Goal: Check status: Check status

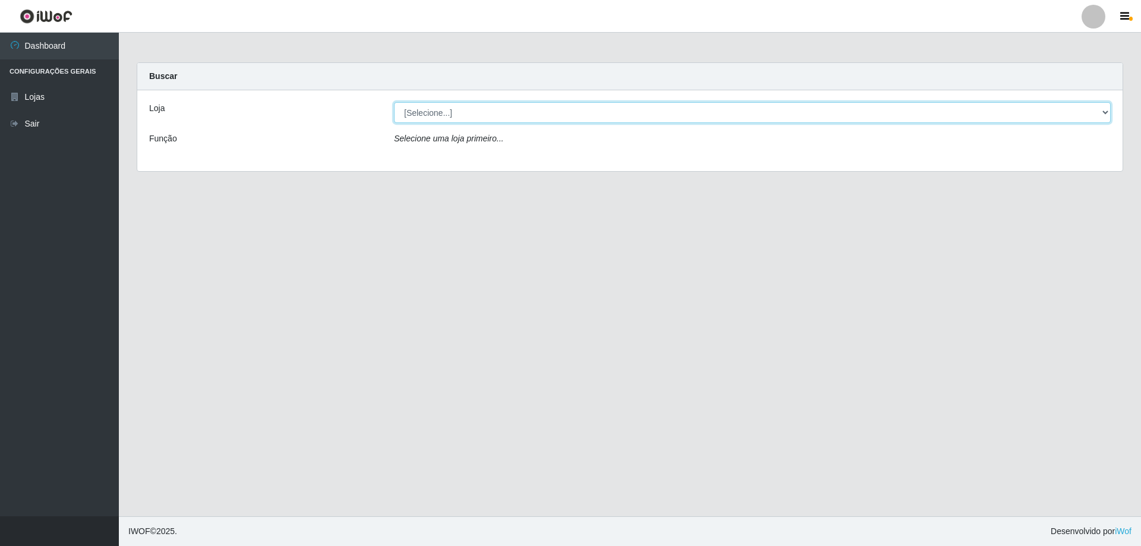
click at [506, 112] on select "[Selecione...] SuperShow Bis - Avenida 6 SuperShow [GEOGRAPHIC_DATA]" at bounding box center [752, 112] width 717 height 21
select select "60"
click at [394, 102] on select "[Selecione...] SuperShow Bis - Avenida 6 SuperShow [GEOGRAPHIC_DATA]" at bounding box center [752, 112] width 717 height 21
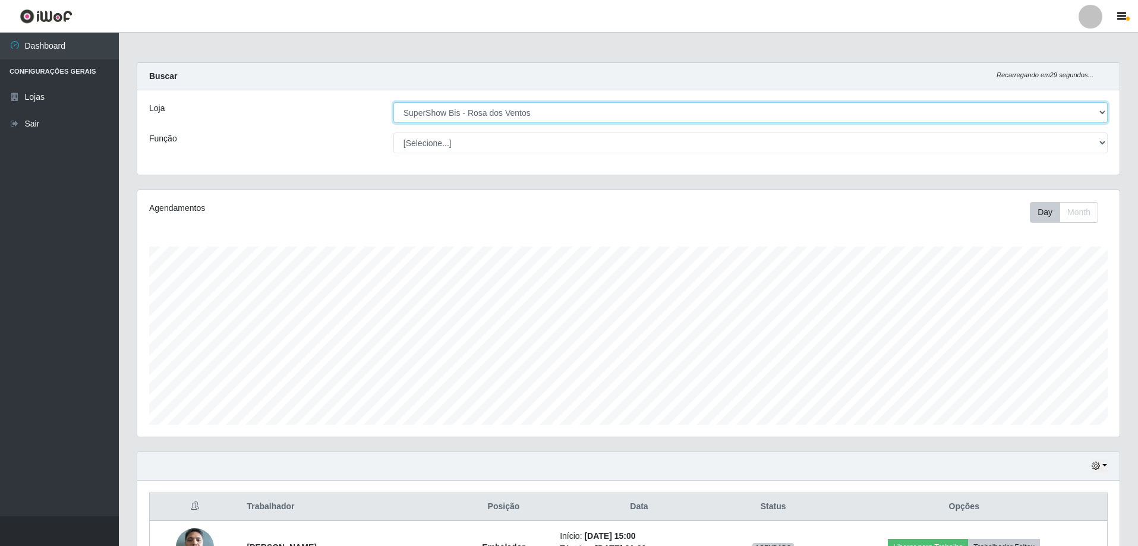
scroll to position [247, 982]
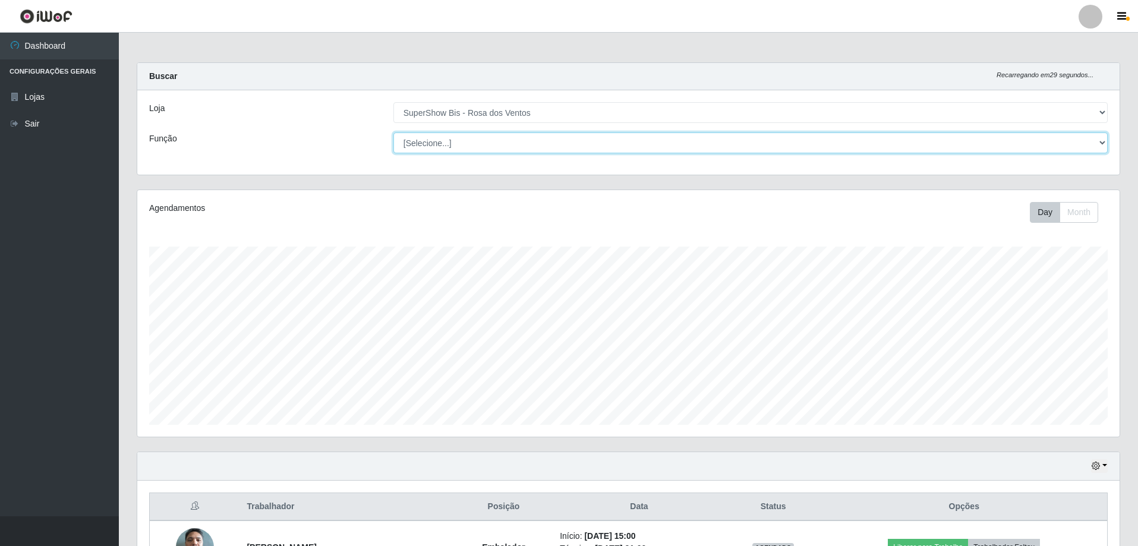
click at [487, 137] on select "[Selecione...] ASG ASG + ASG ++ Auxiliar de Cozinha Balconista de Açougue Balco…" at bounding box center [750, 143] width 714 height 21
select select "1"
click at [393, 133] on select "[Selecione...] ASG ASG + ASG ++ Auxiliar de Cozinha Balconista de Açougue Balco…" at bounding box center [750, 143] width 714 height 21
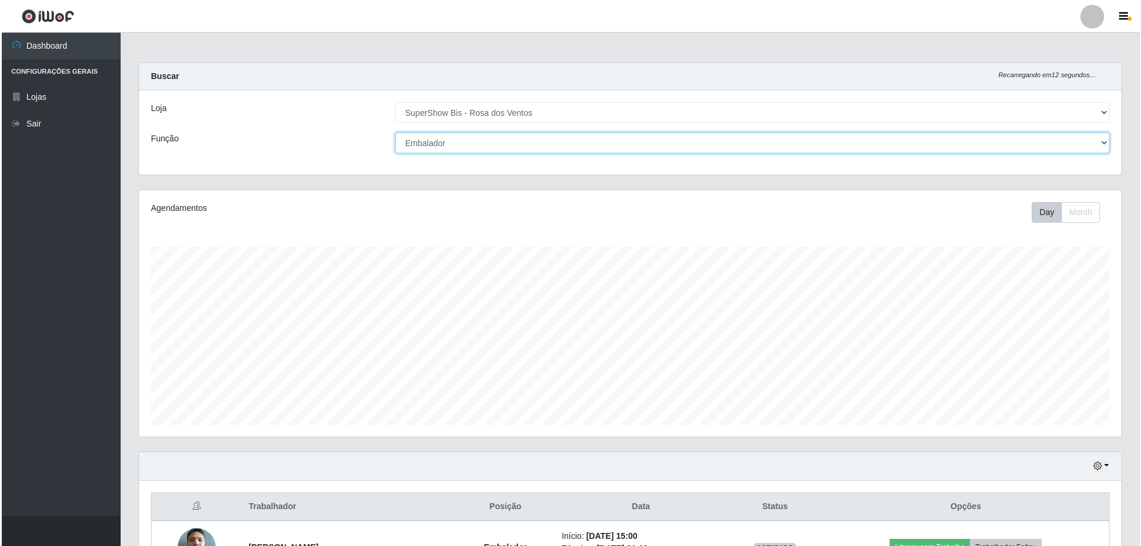
scroll to position [190, 0]
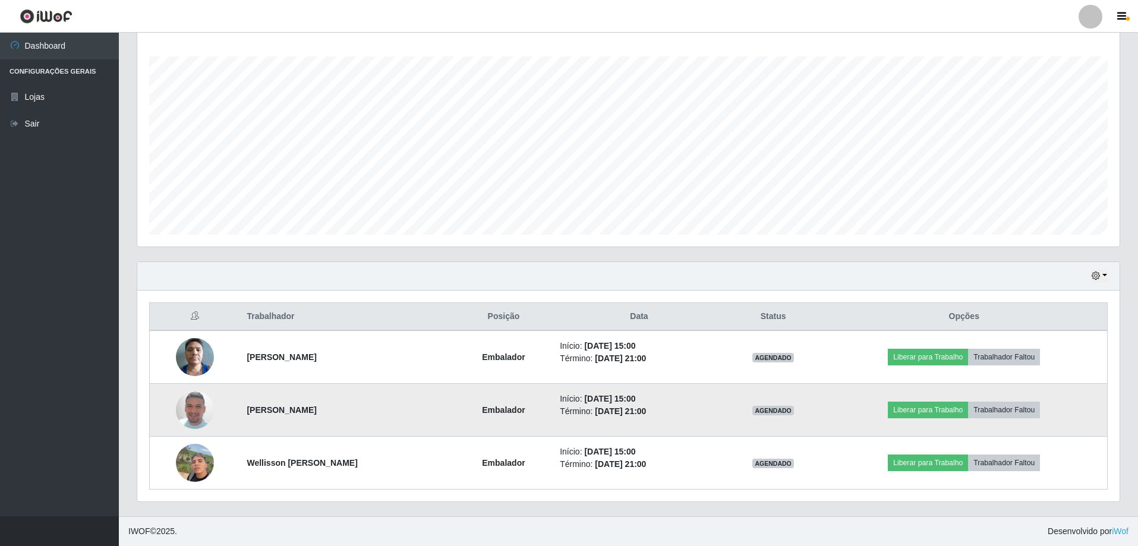
click at [192, 414] on img at bounding box center [195, 410] width 38 height 68
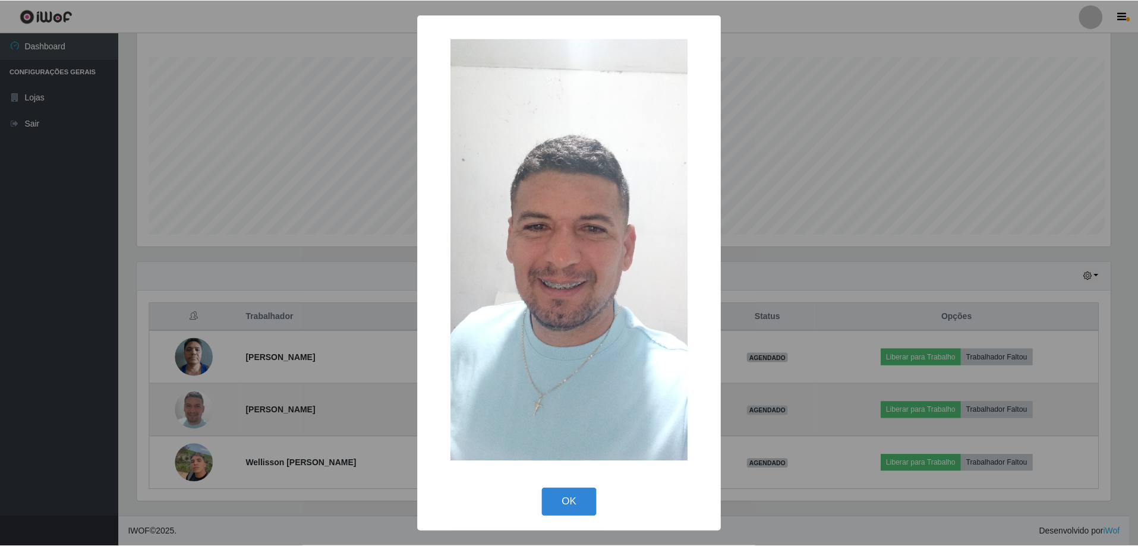
scroll to position [247, 977]
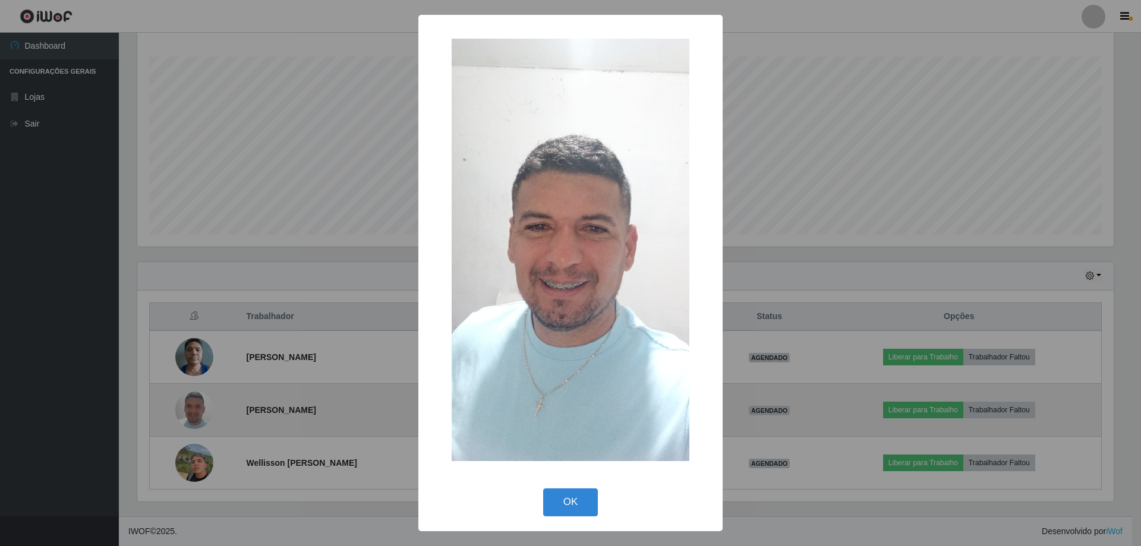
click at [192, 414] on div "× OK Cancel" at bounding box center [570, 273] width 1141 height 546
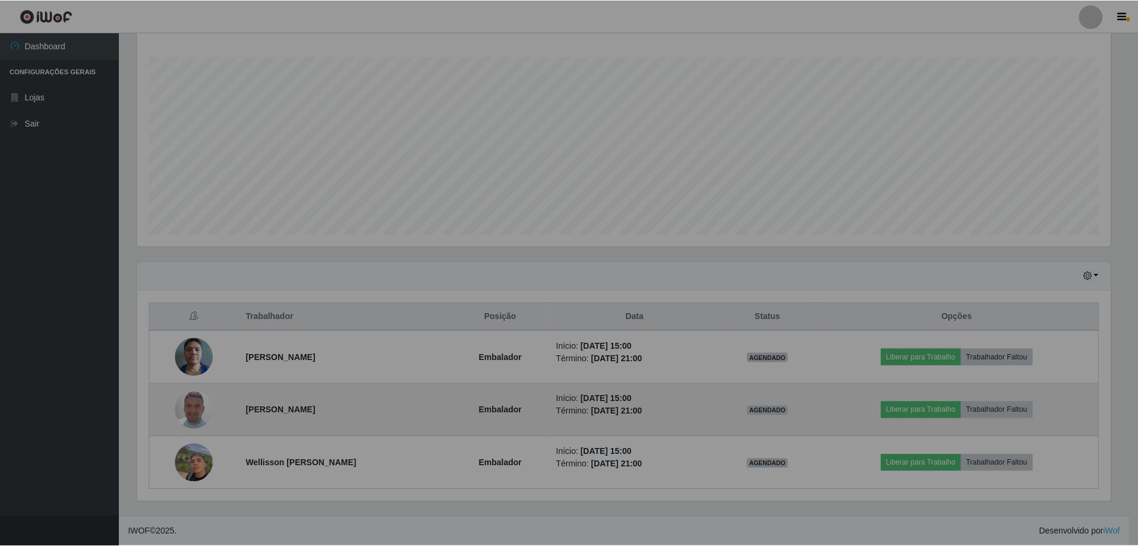
scroll to position [247, 982]
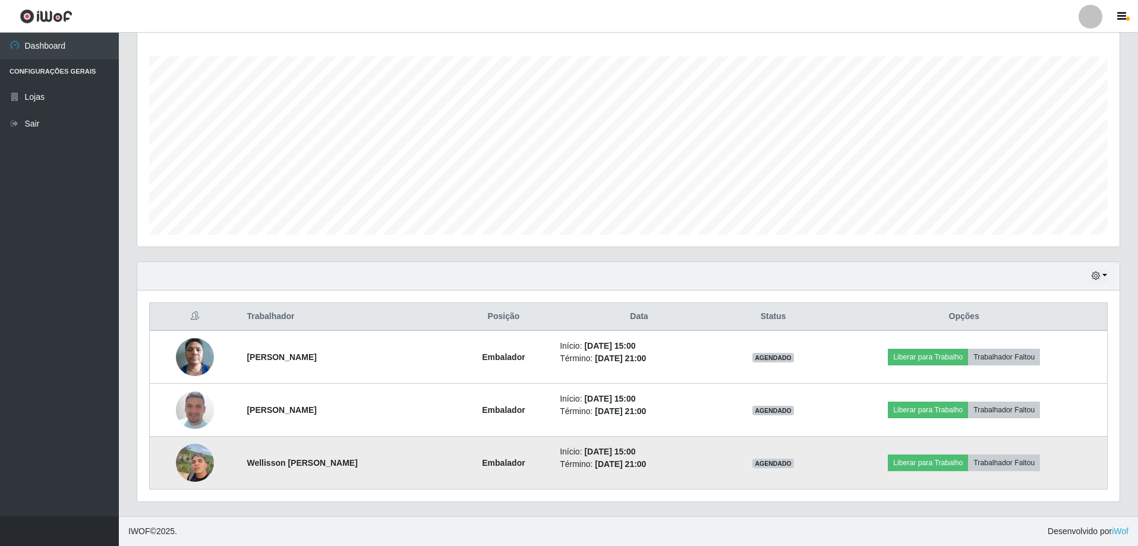
click at [193, 461] on img at bounding box center [195, 462] width 38 height 51
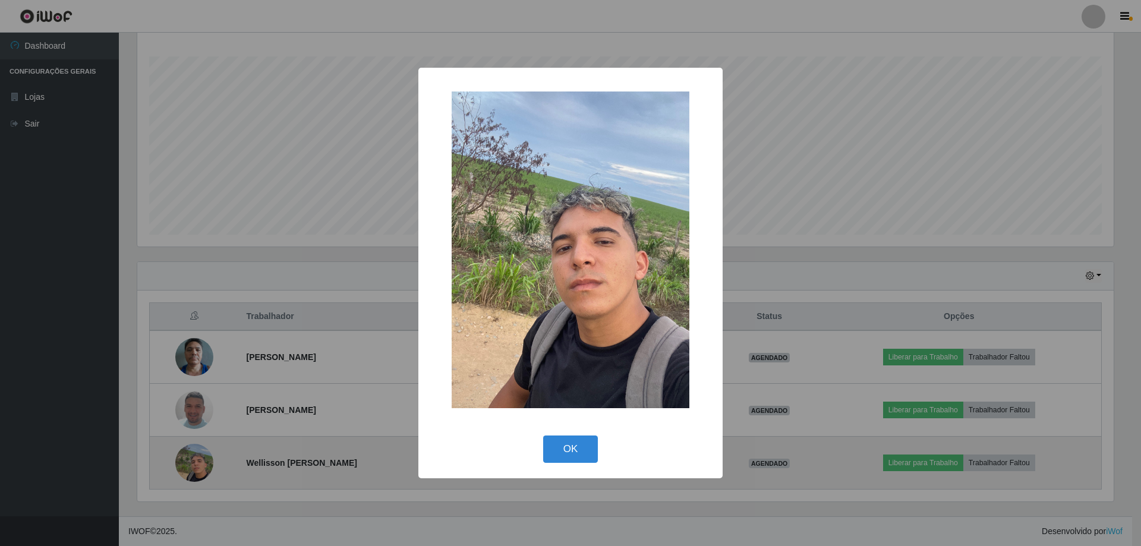
click at [193, 461] on div "× OK Cancel" at bounding box center [570, 273] width 1141 height 546
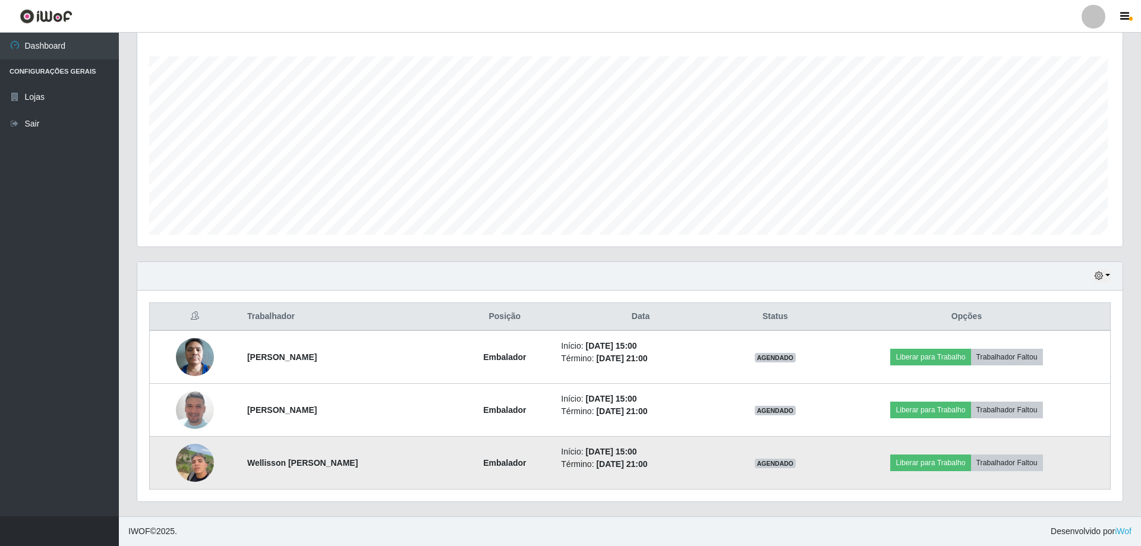
scroll to position [247, 982]
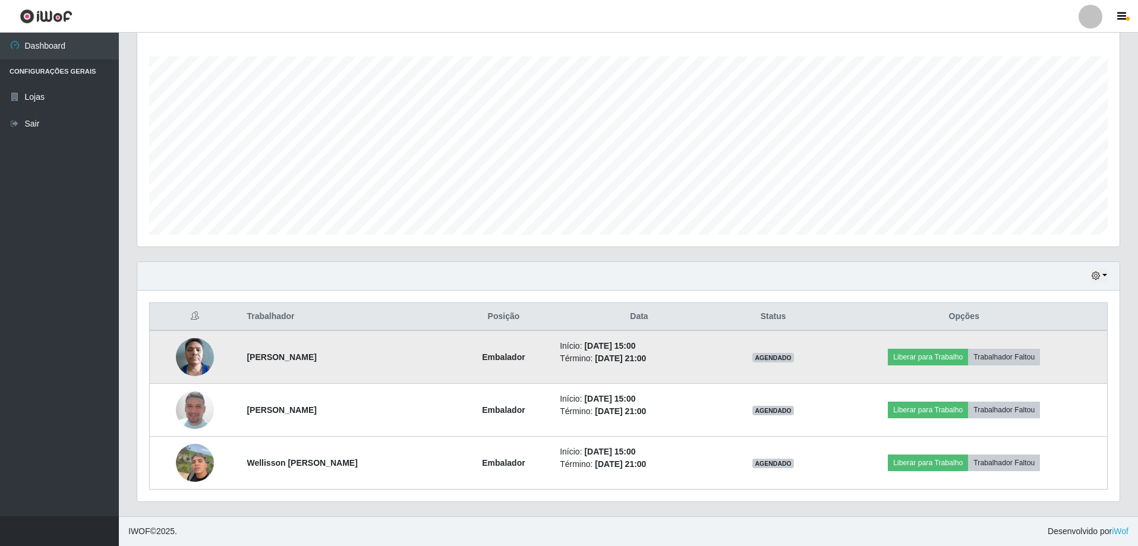
click at [187, 352] on img at bounding box center [195, 357] width 38 height 51
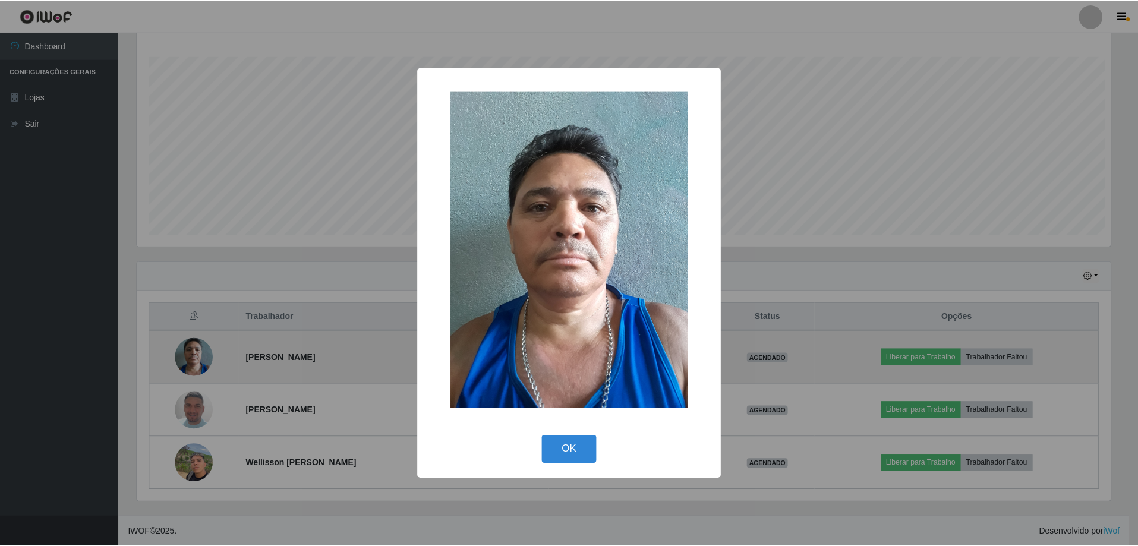
scroll to position [247, 977]
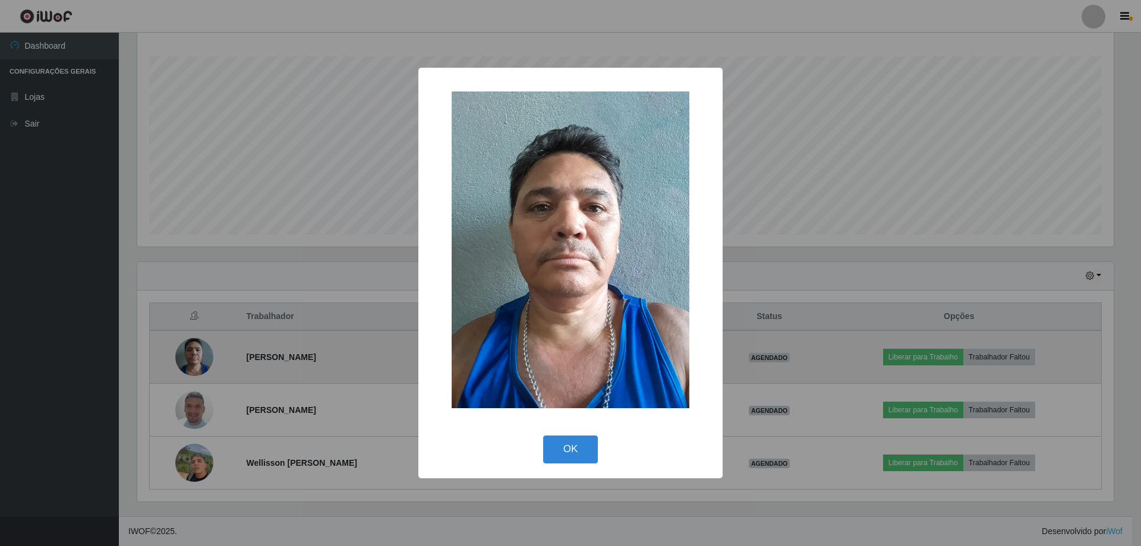
click at [187, 352] on div "× OK Cancel" at bounding box center [570, 273] width 1141 height 546
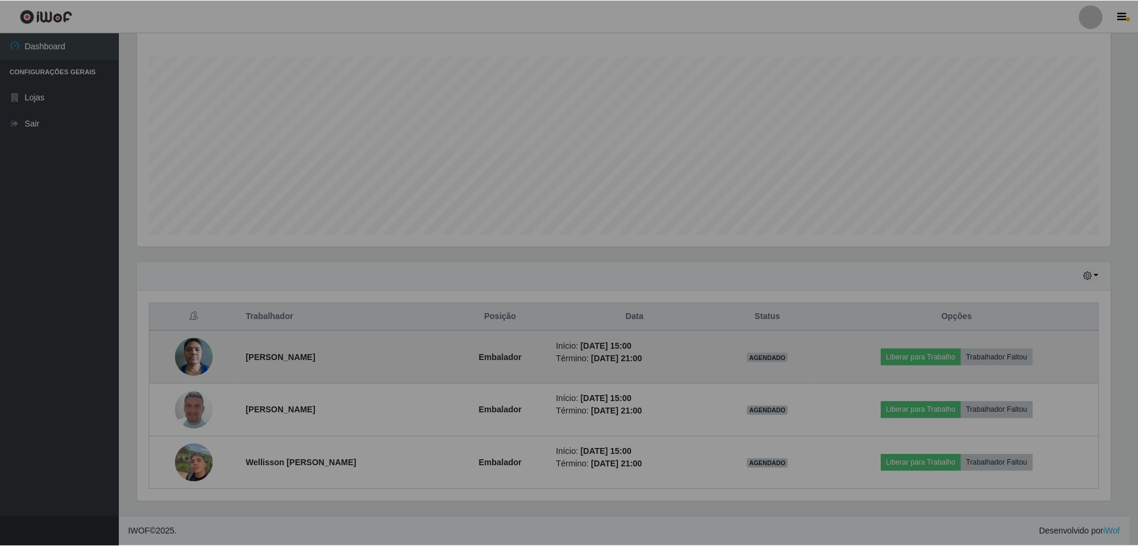
scroll to position [247, 982]
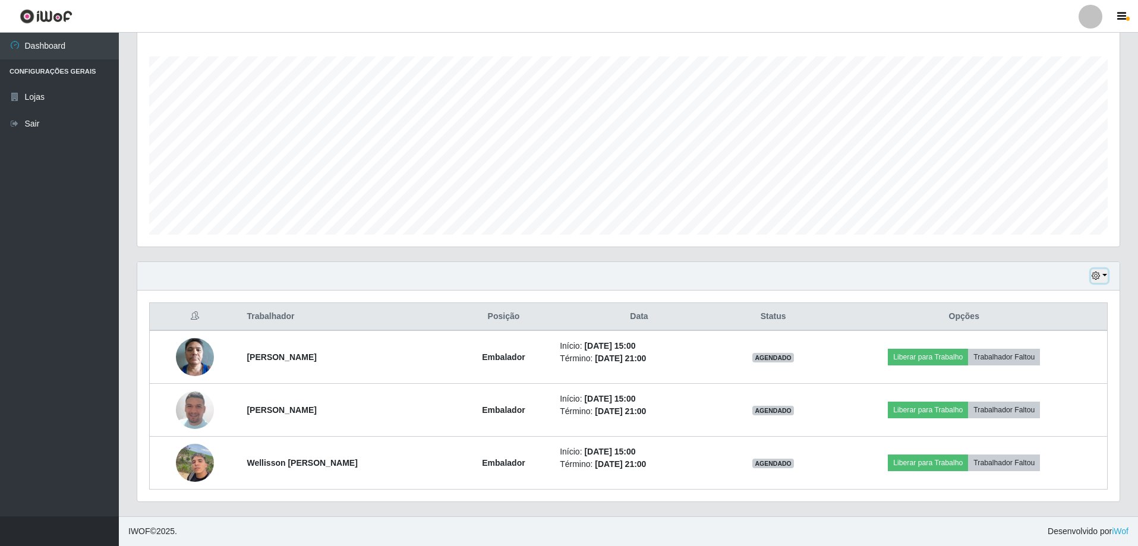
click at [1097, 274] on icon "button" at bounding box center [1096, 276] width 8 height 8
click at [1053, 347] on button "3 dias" at bounding box center [1060, 347] width 94 height 25
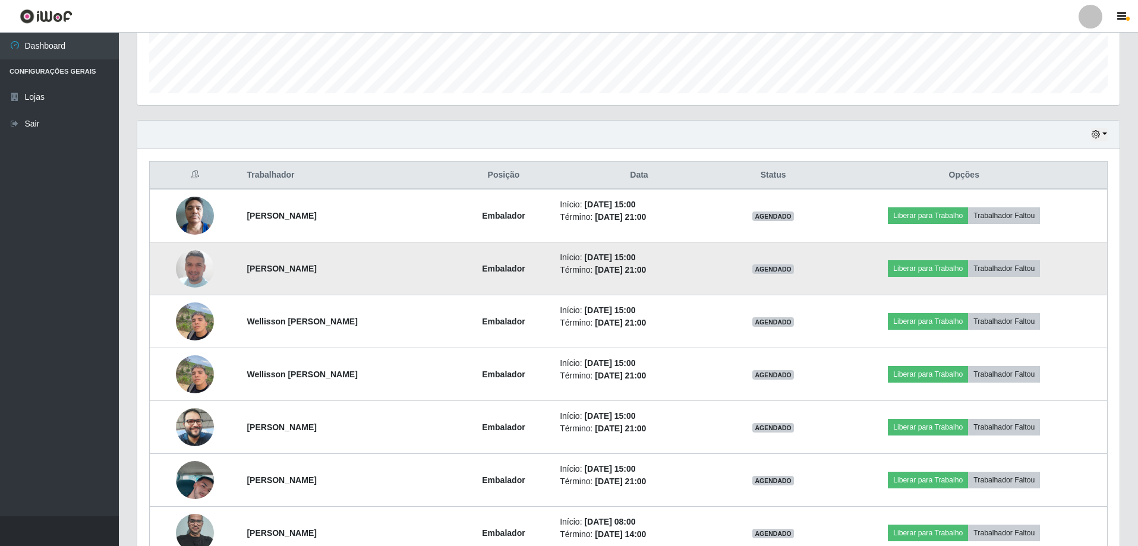
scroll to position [428, 0]
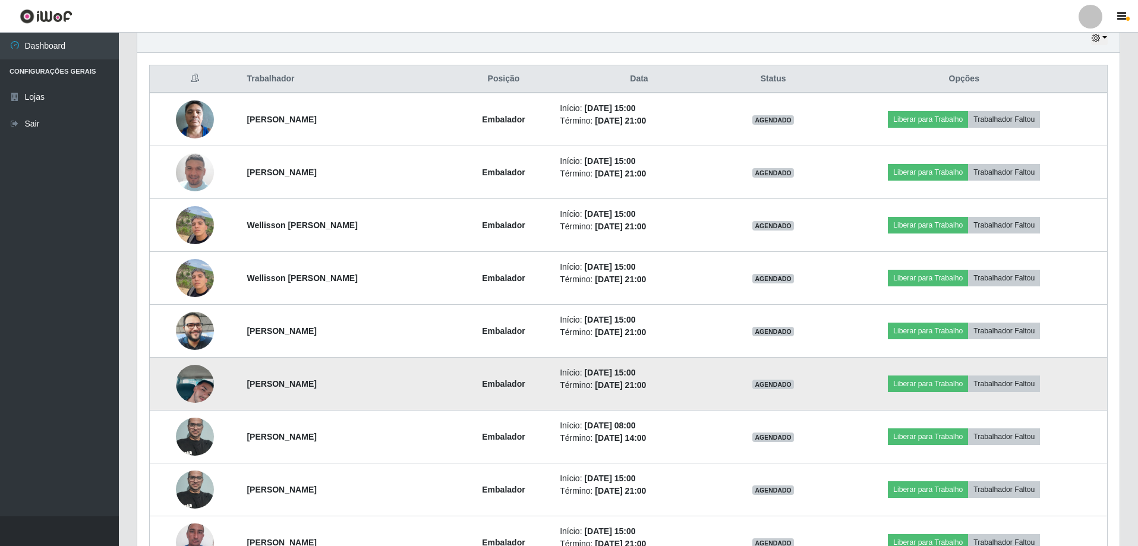
click at [190, 379] on img at bounding box center [195, 384] width 38 height 68
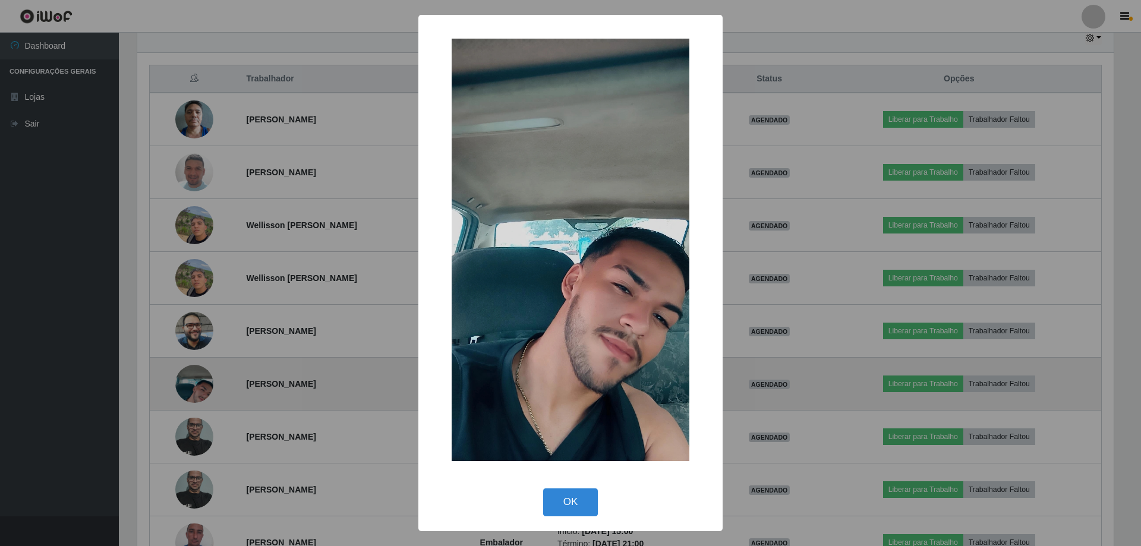
click at [190, 379] on div "× OK Cancel" at bounding box center [570, 273] width 1141 height 546
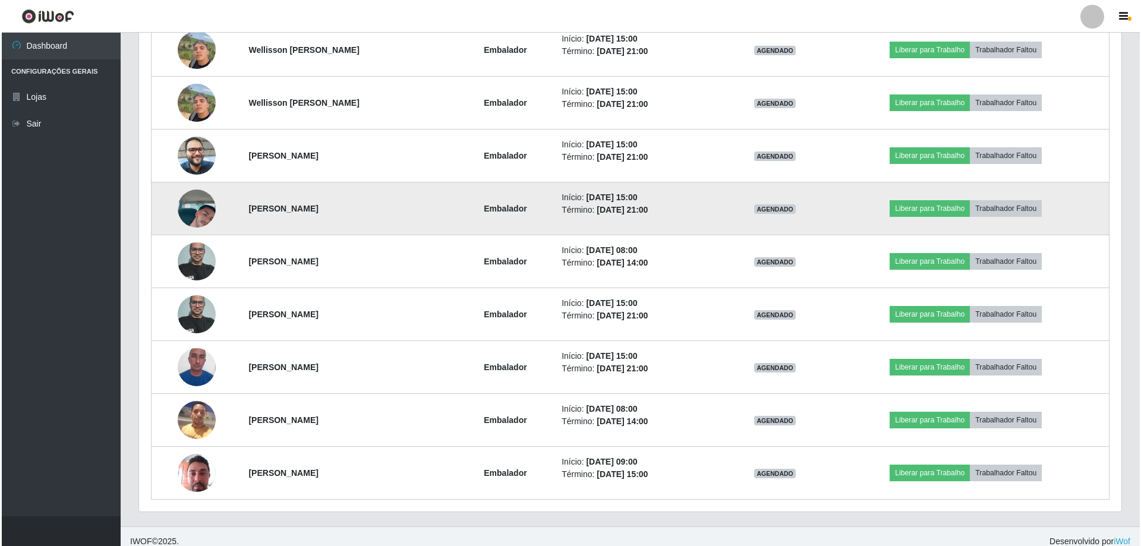
scroll to position [606, 0]
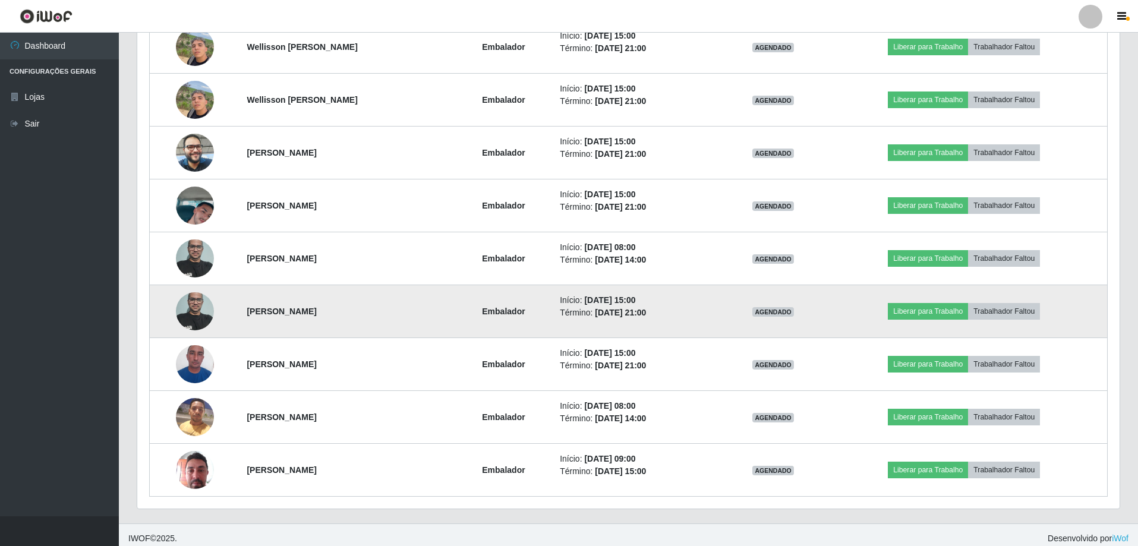
click at [193, 301] on img at bounding box center [195, 311] width 38 height 51
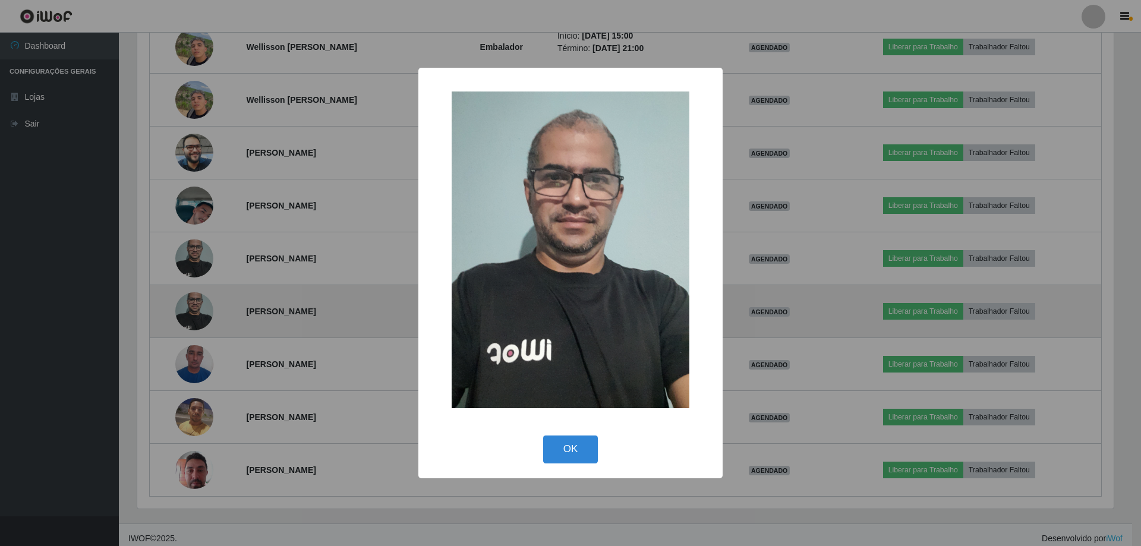
click at [193, 301] on div "× OK Cancel" at bounding box center [570, 273] width 1141 height 546
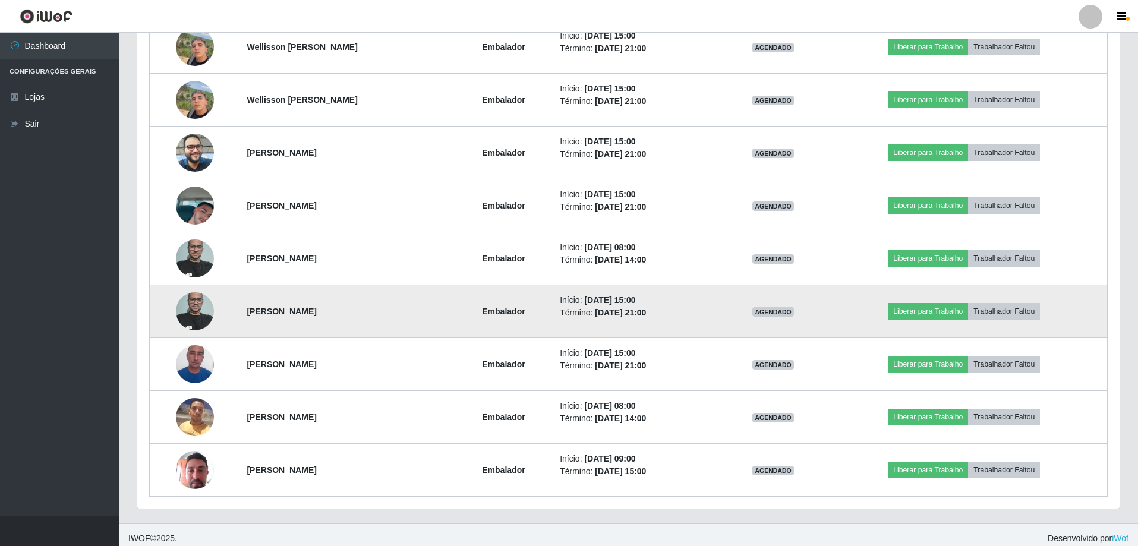
scroll to position [247, 982]
